Goal: Task Accomplishment & Management: Manage account settings

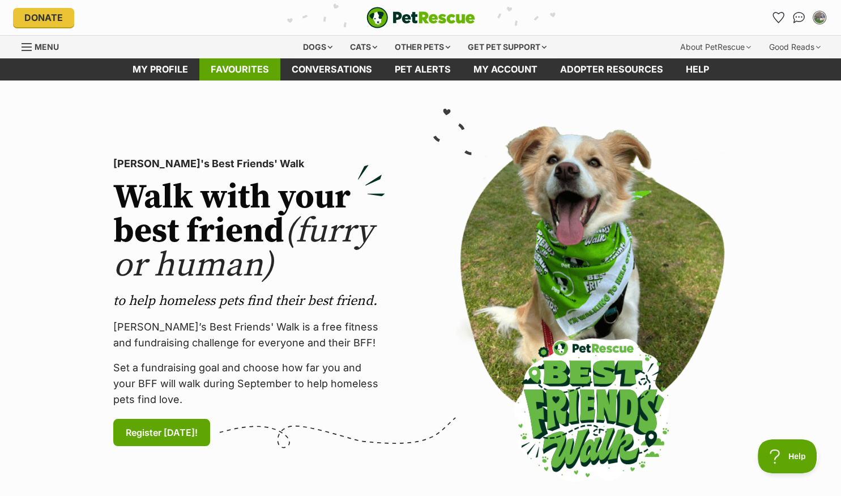
click at [235, 67] on link "Favourites" at bounding box center [239, 69] width 81 height 22
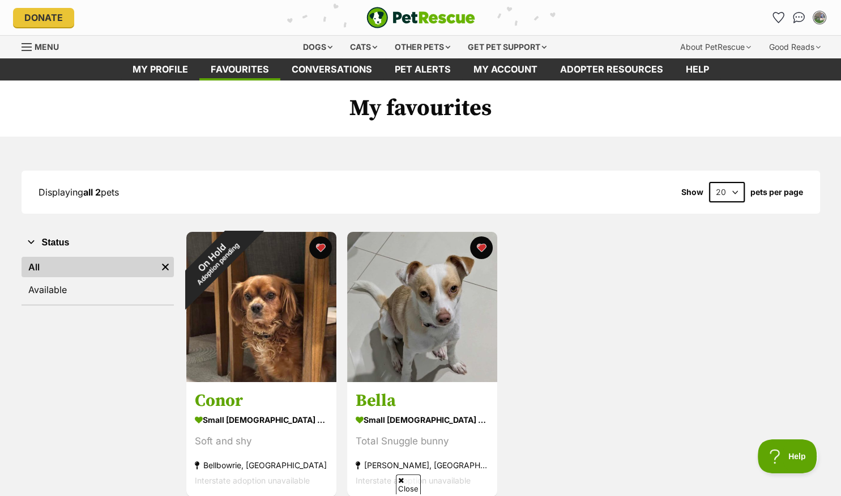
scroll to position [120, 0]
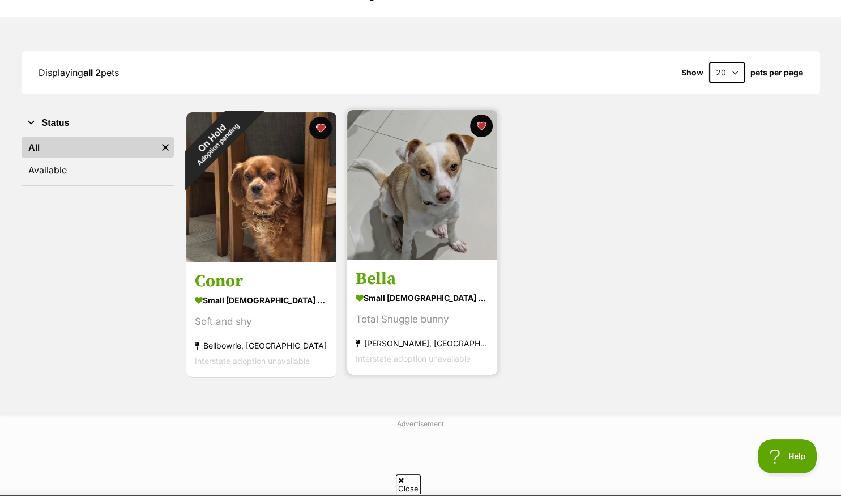
click at [406, 237] on img at bounding box center [422, 185] width 150 height 150
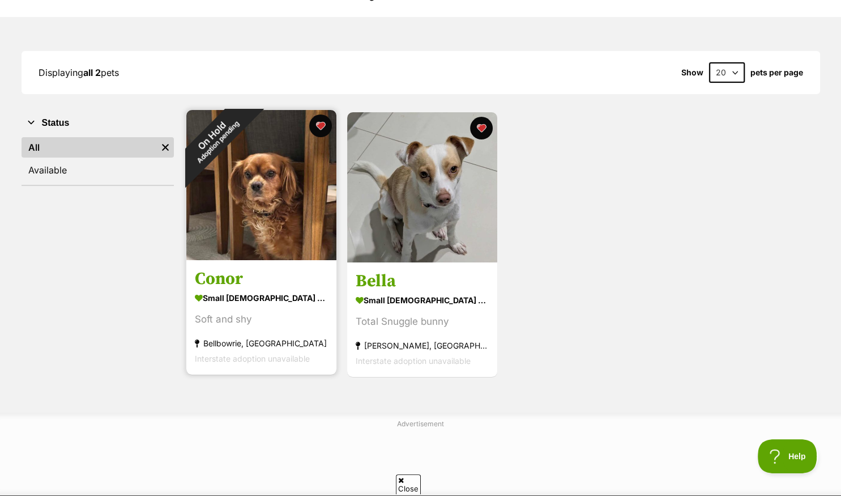
click at [213, 216] on img at bounding box center [261, 185] width 150 height 150
click at [318, 126] on button "favourite" at bounding box center [320, 125] width 25 height 25
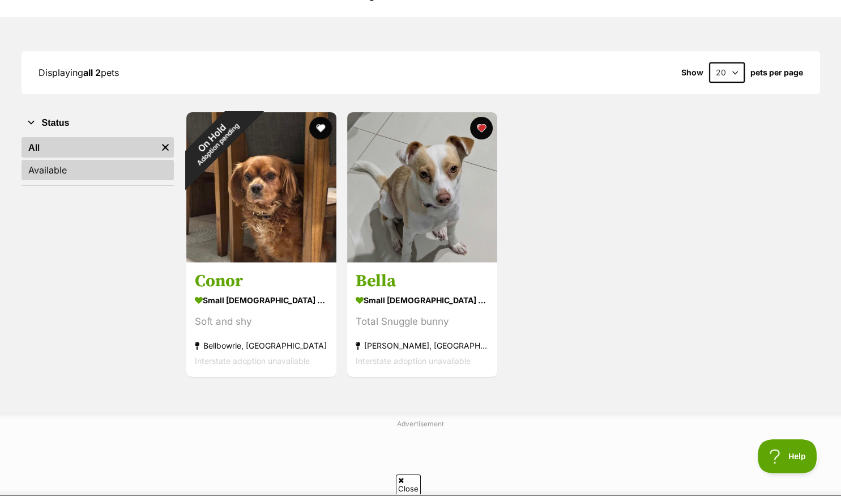
scroll to position [0, 0]
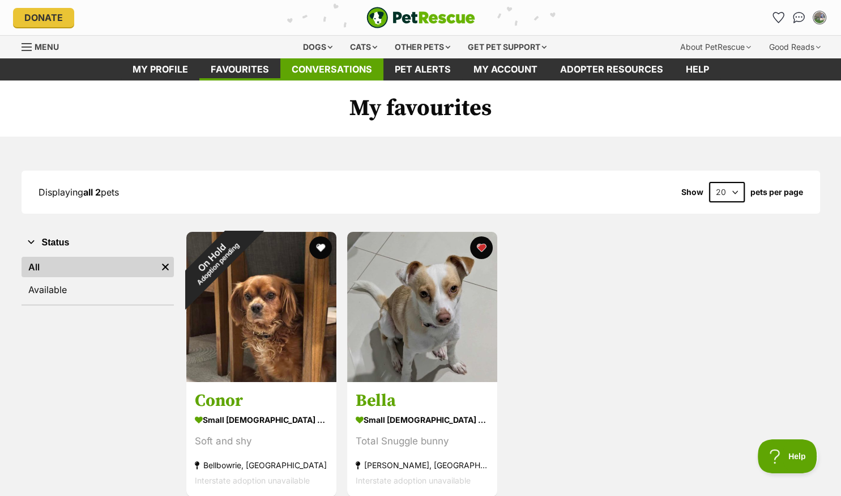
click at [330, 71] on link "Conversations" at bounding box center [331, 69] width 103 height 22
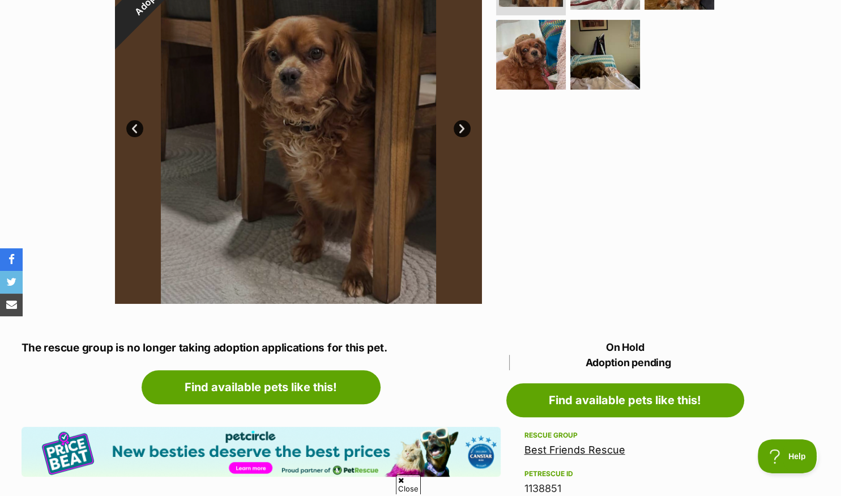
scroll to position [120, 0]
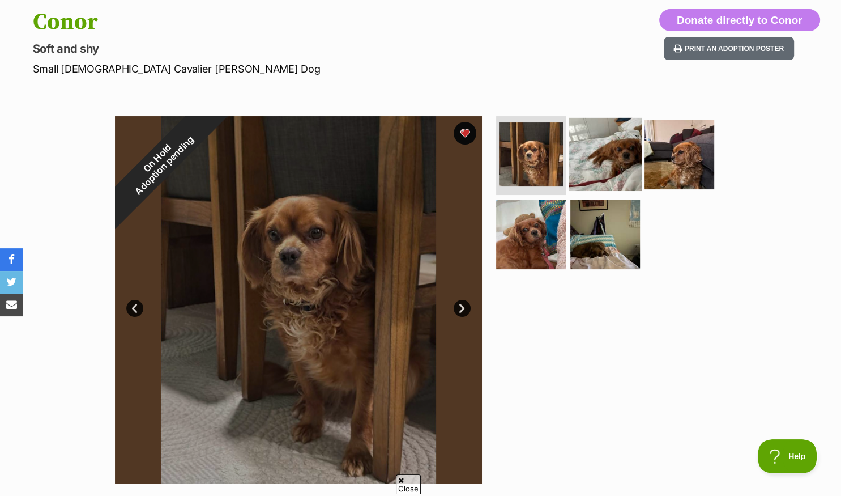
click at [595, 156] on img at bounding box center [605, 153] width 73 height 73
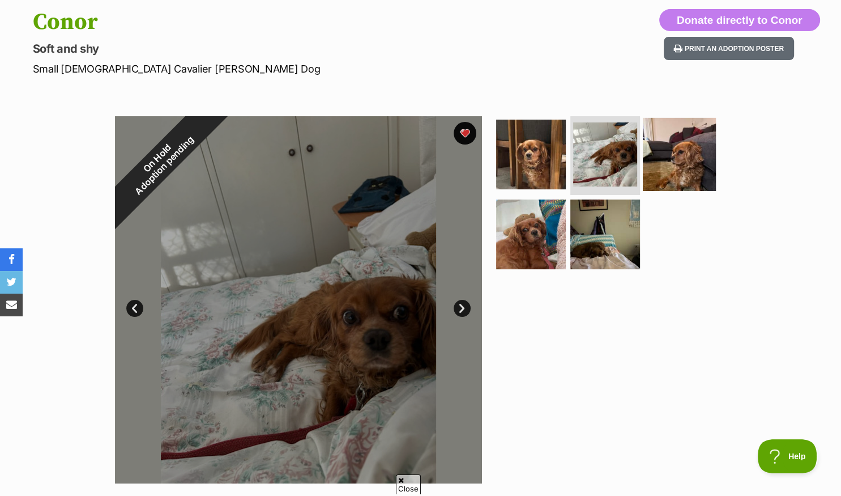
click at [663, 155] on img at bounding box center [679, 153] width 73 height 73
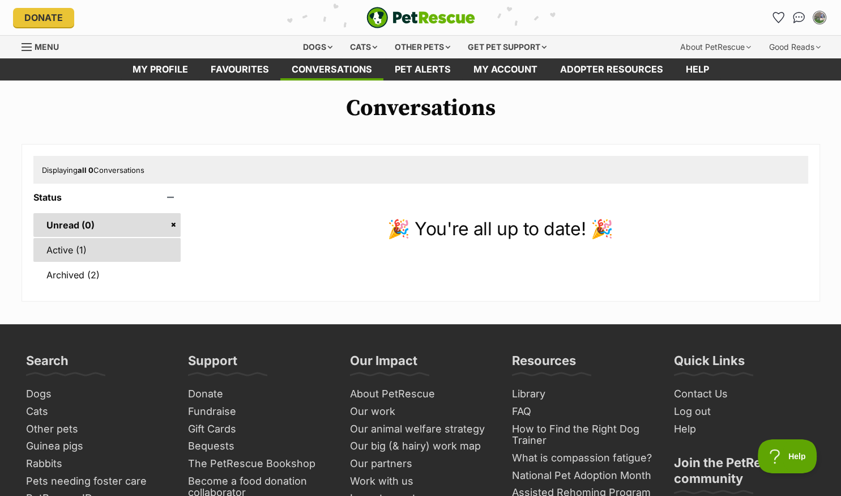
click at [57, 248] on link "Active (1)" at bounding box center [107, 250] width 148 height 24
